Goal: Task Accomplishment & Management: Complete application form

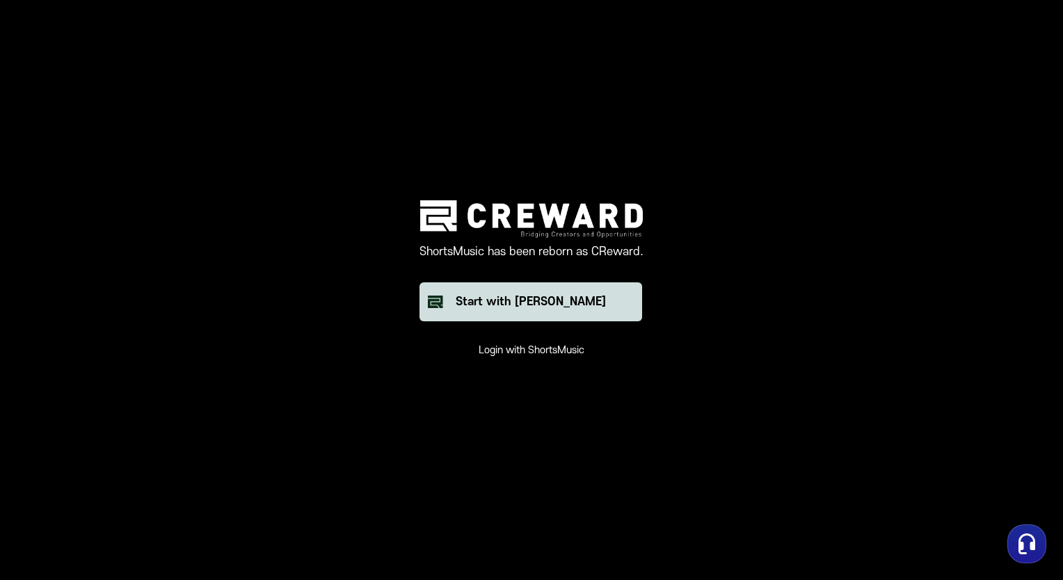
click at [532, 316] on button "Start with [PERSON_NAME]" at bounding box center [531, 301] width 223 height 39
click at [503, 310] on button "Start with [PERSON_NAME]" at bounding box center [531, 301] width 223 height 39
